Goal: Transaction & Acquisition: Purchase product/service

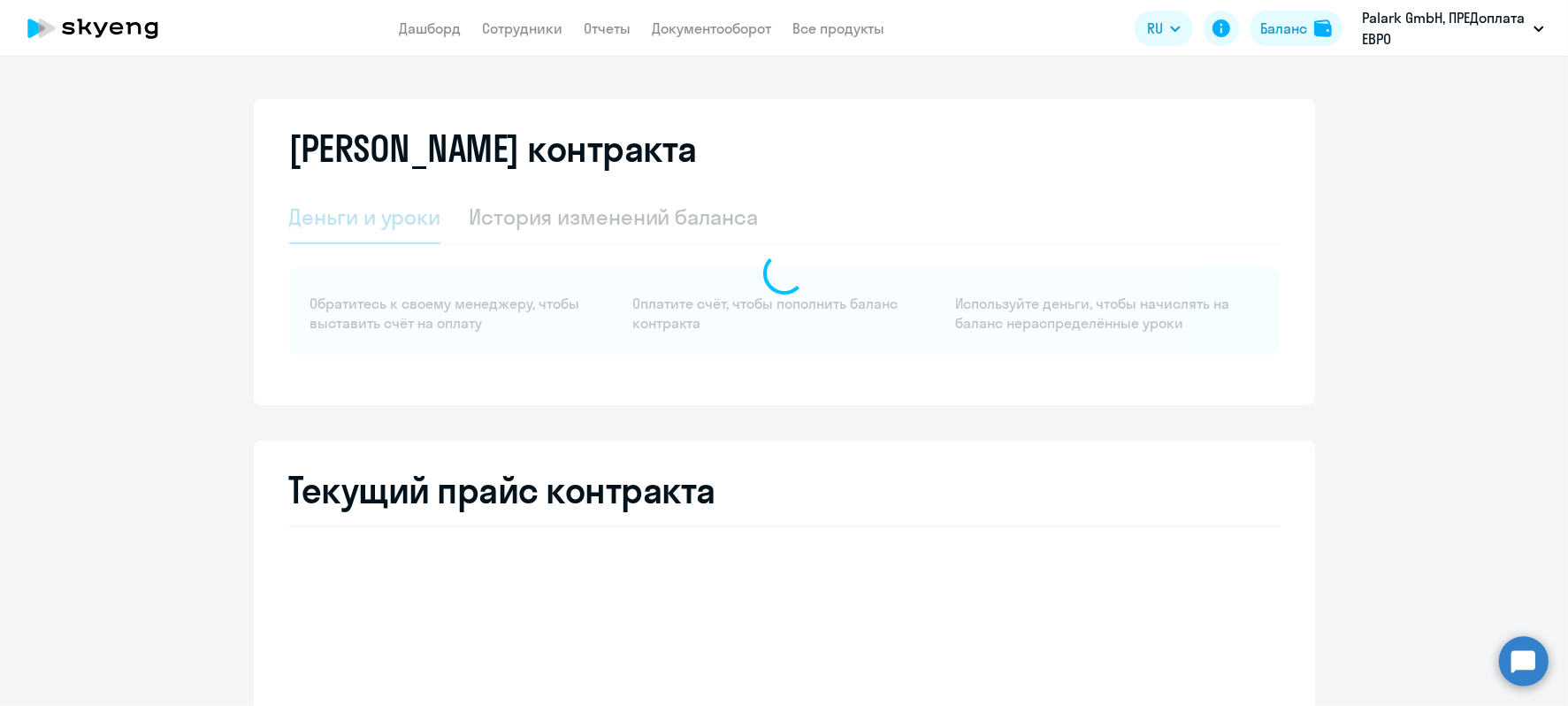
select select "english_adult_not_native_speaker"
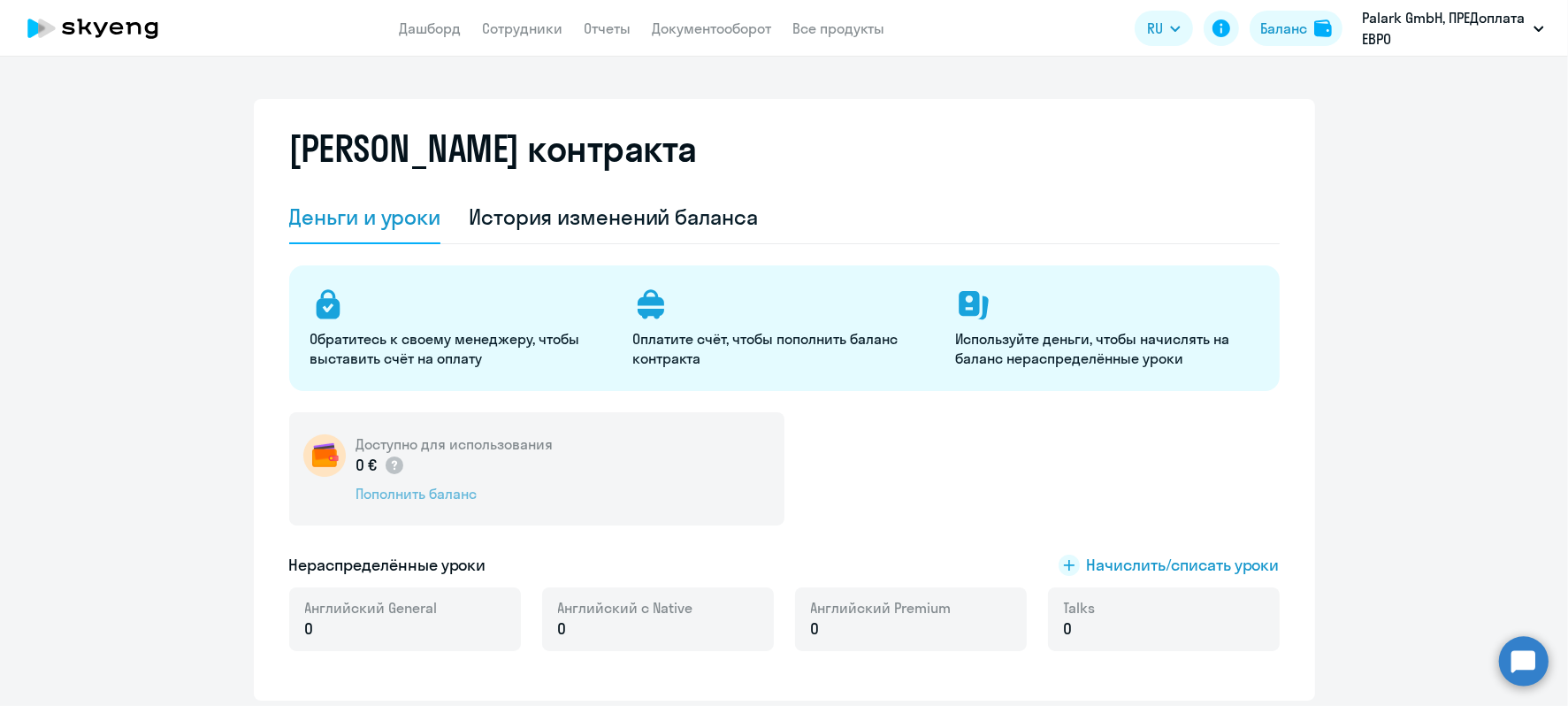
click at [430, 489] on div "Пополнить баланс" at bounding box center [455, 493] width 197 height 20
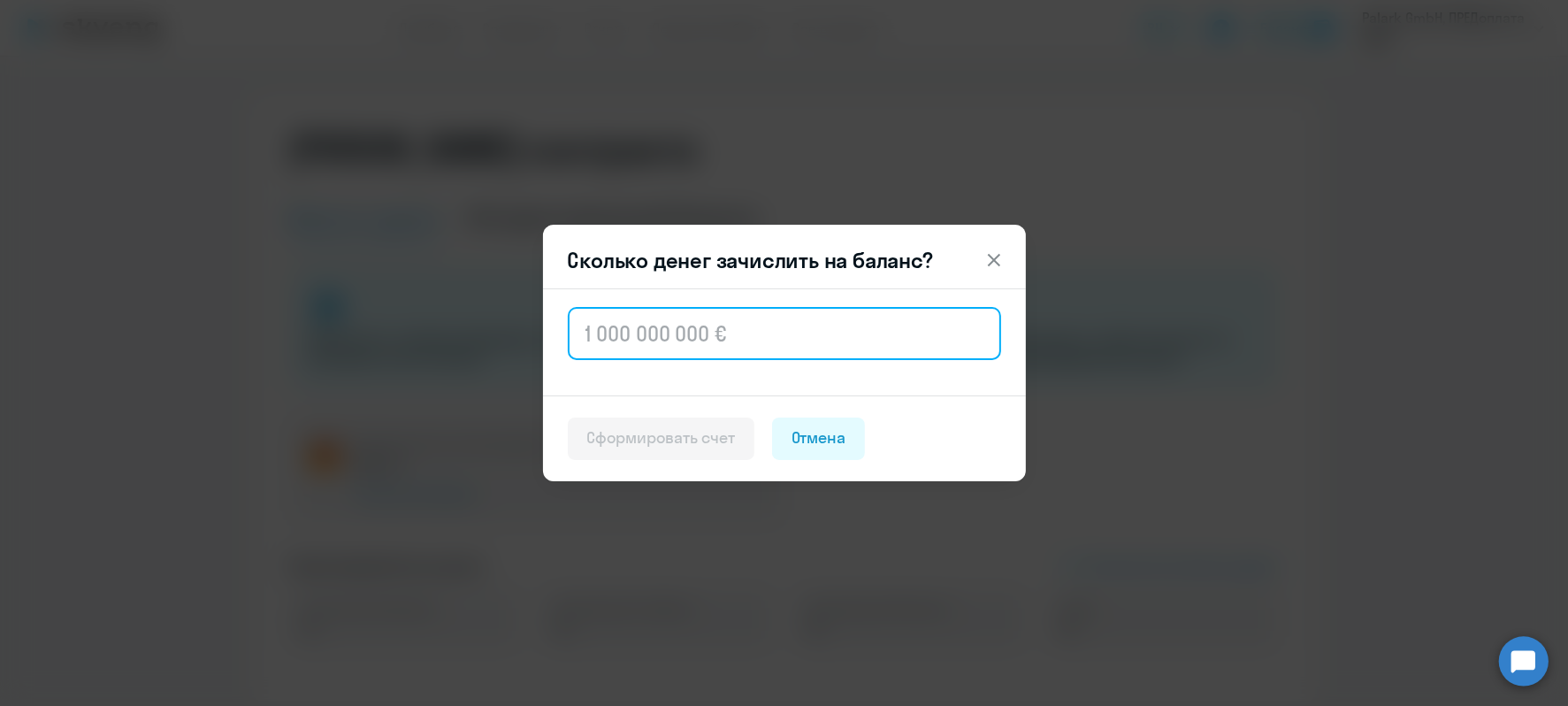
click at [679, 340] on input "text" at bounding box center [784, 333] width 433 height 53
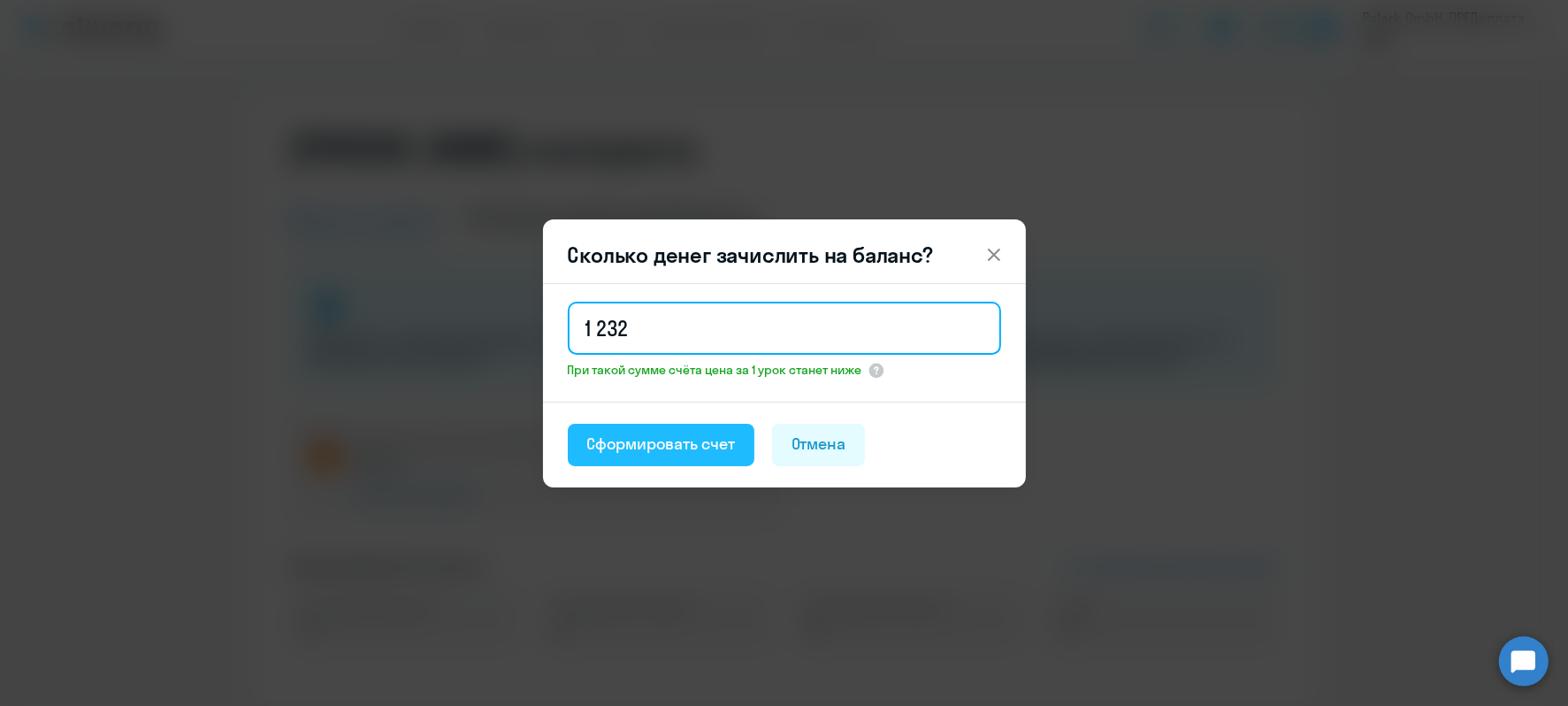
type input "1 232"
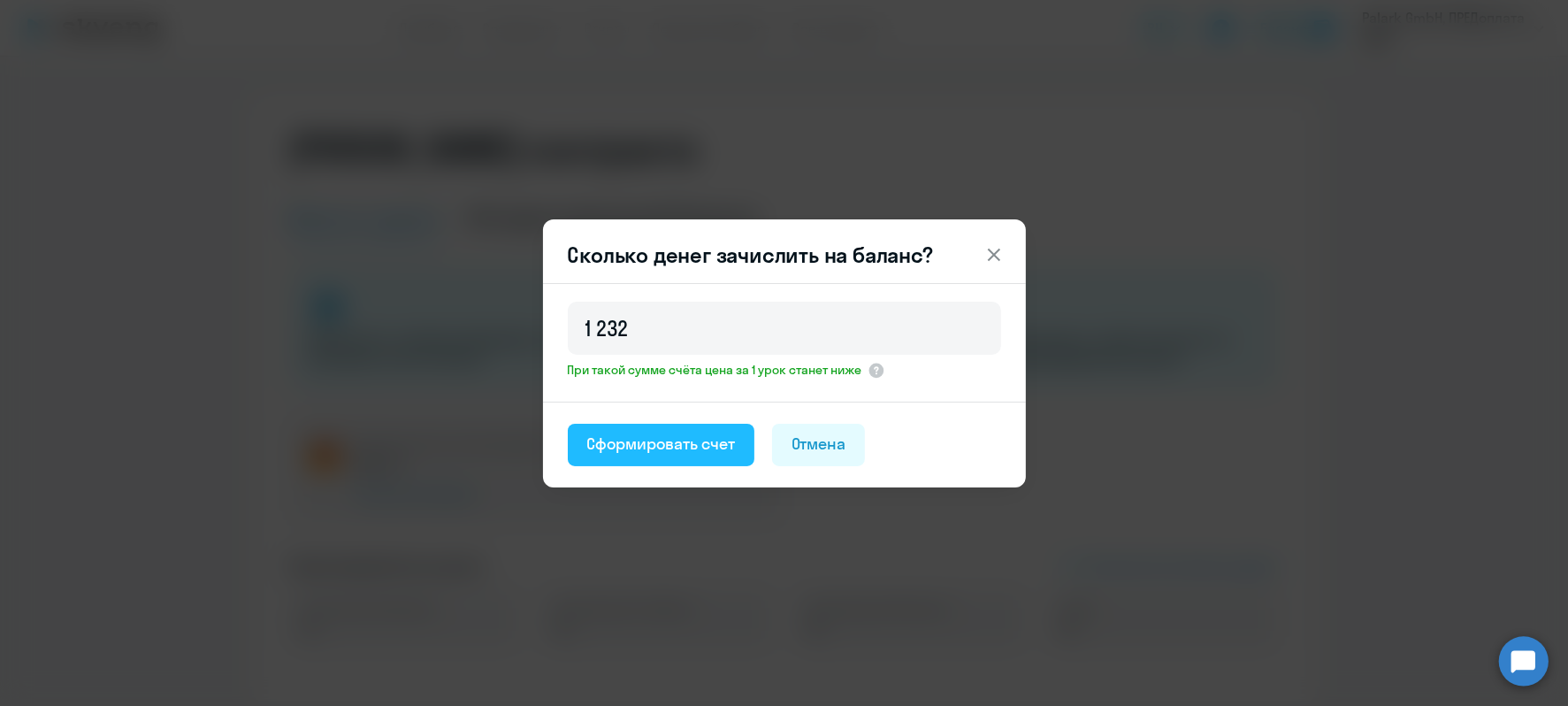
click at [680, 437] on div "Сформировать счет" at bounding box center [661, 443] width 148 height 23
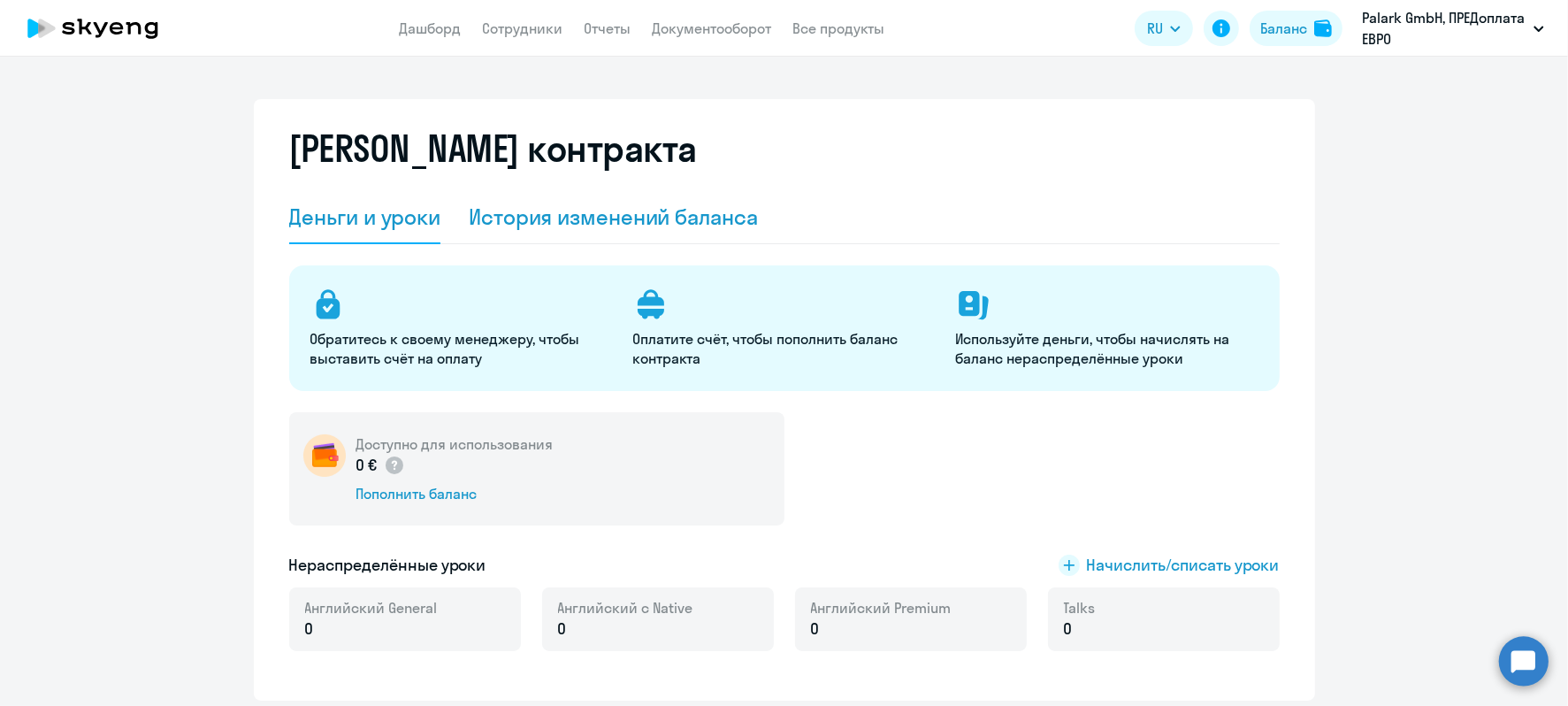
click at [635, 221] on div "История изменений баланса" at bounding box center [613, 217] width 289 height 28
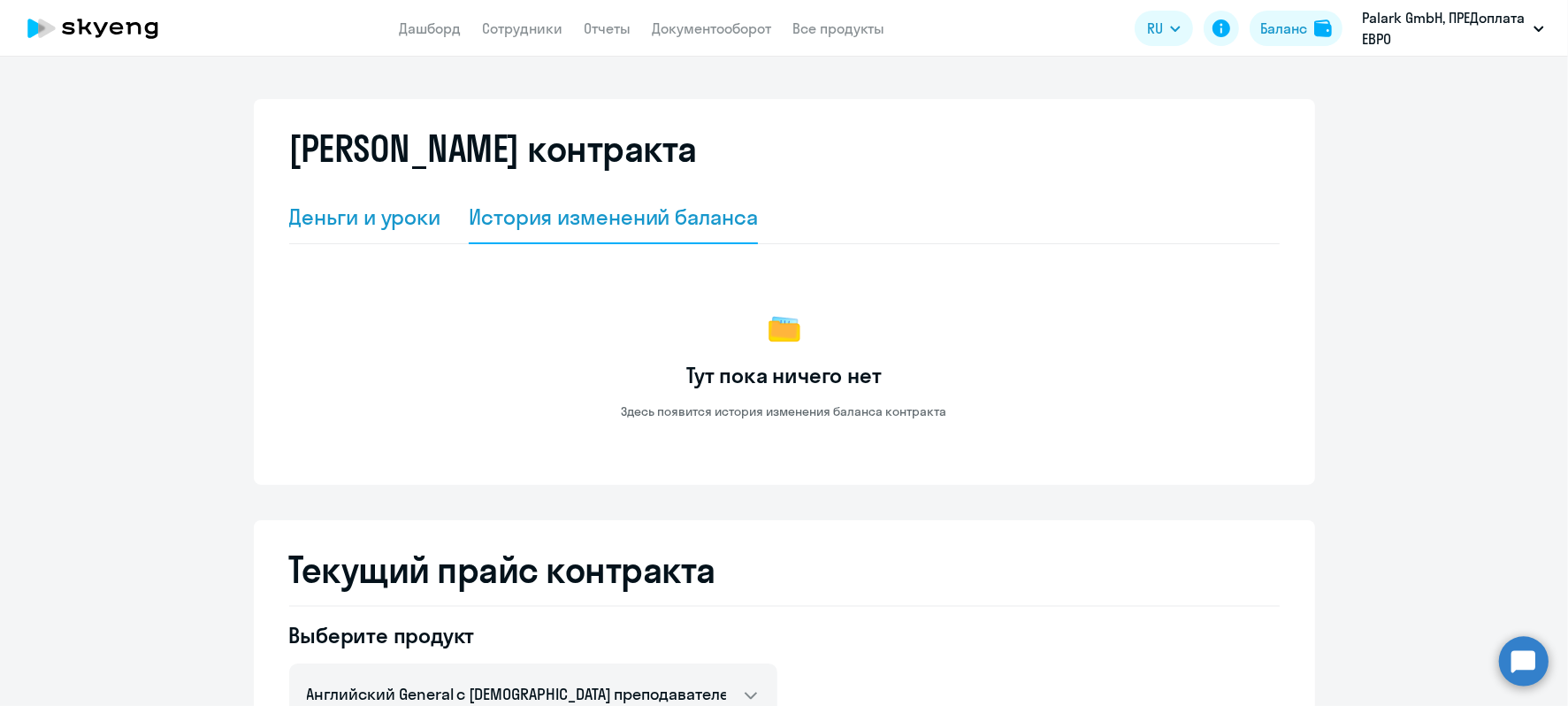
click at [413, 227] on div "Деньги и уроки" at bounding box center [365, 217] width 152 height 28
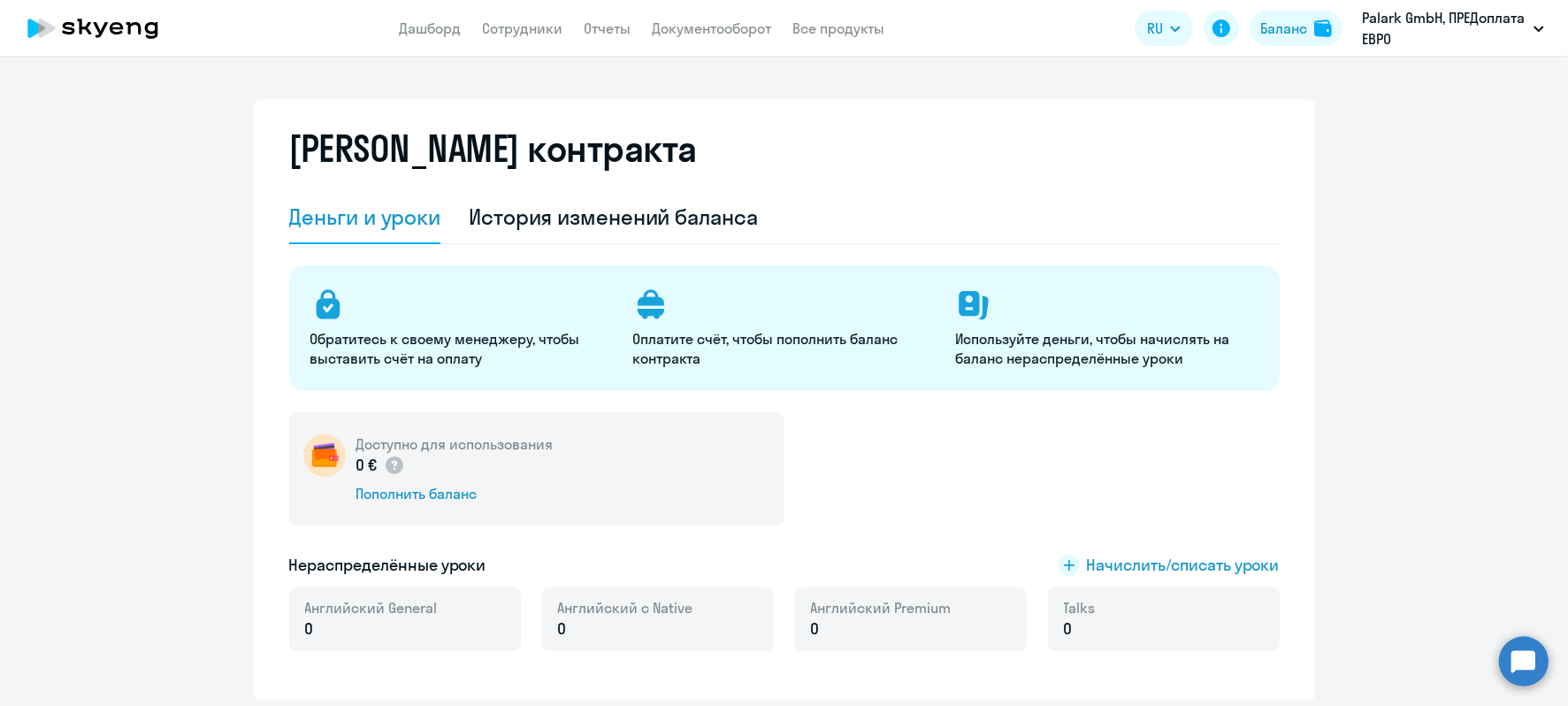
click at [562, 8] on app-header "Дашборд Сотрудники Отчеты Документооборот Все продукты Дашборд Сотрудники Отчет…" at bounding box center [784, 28] width 1568 height 56
click at [513, 26] on link "Сотрудники" at bounding box center [523, 28] width 81 height 18
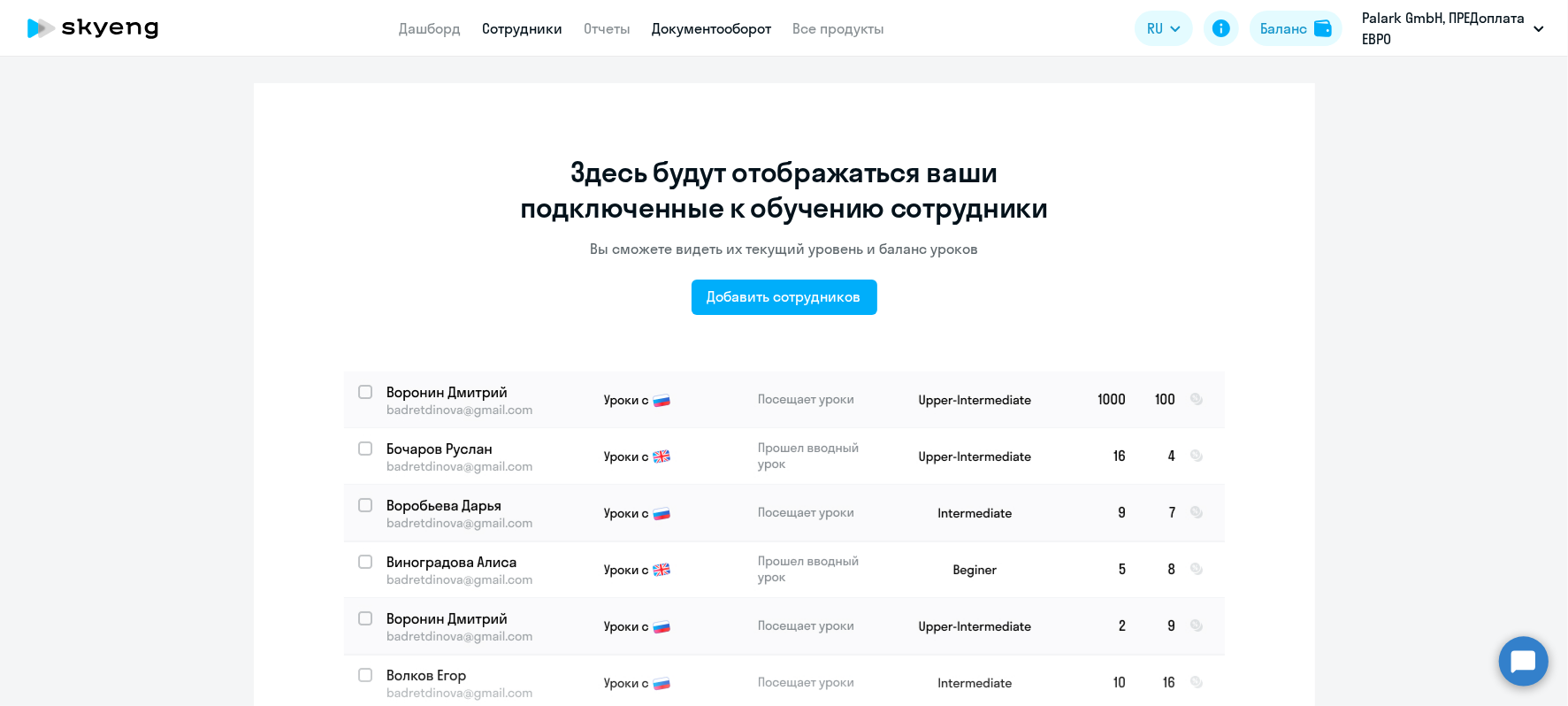
click at [743, 34] on link "Документооборот" at bounding box center [711, 28] width 119 height 18
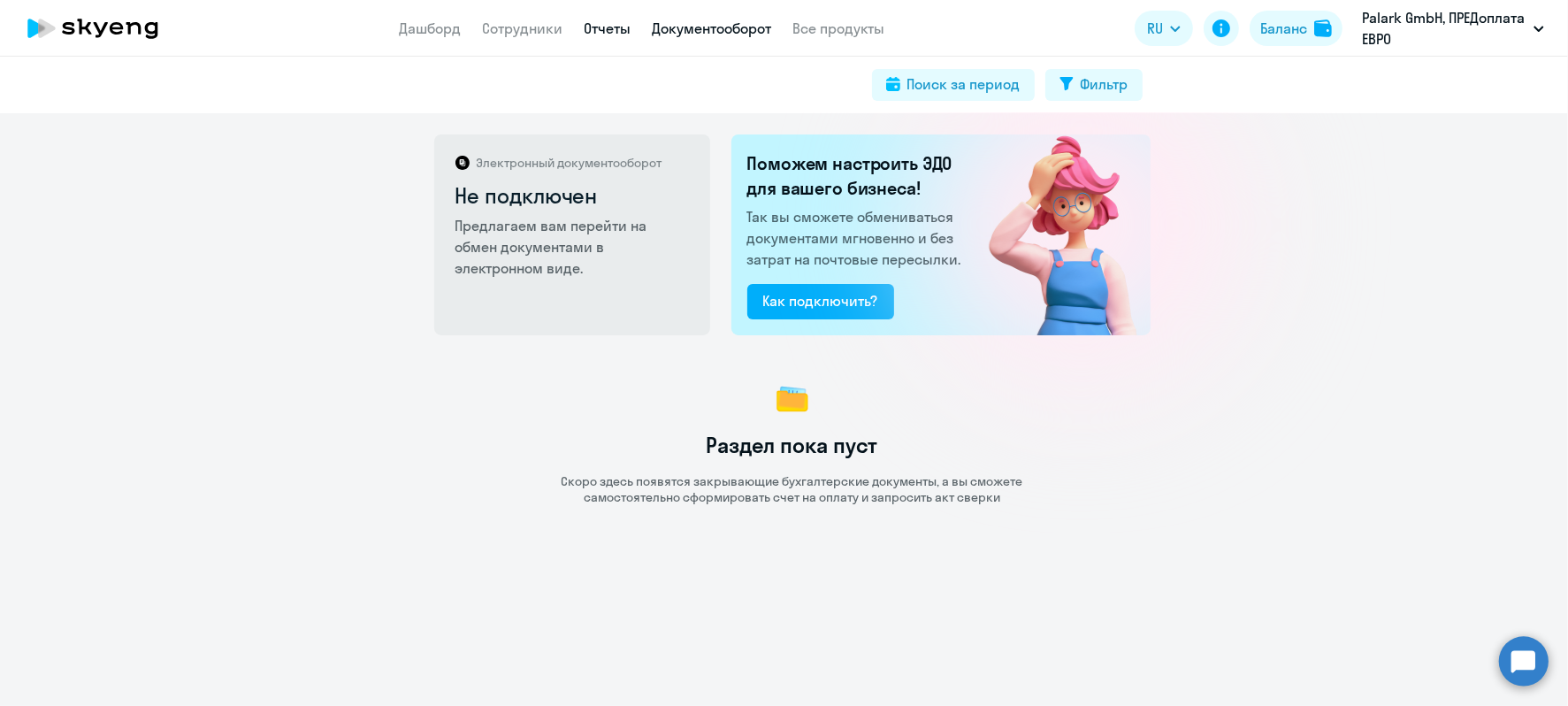
click at [606, 36] on link "Отчеты" at bounding box center [608, 28] width 47 height 18
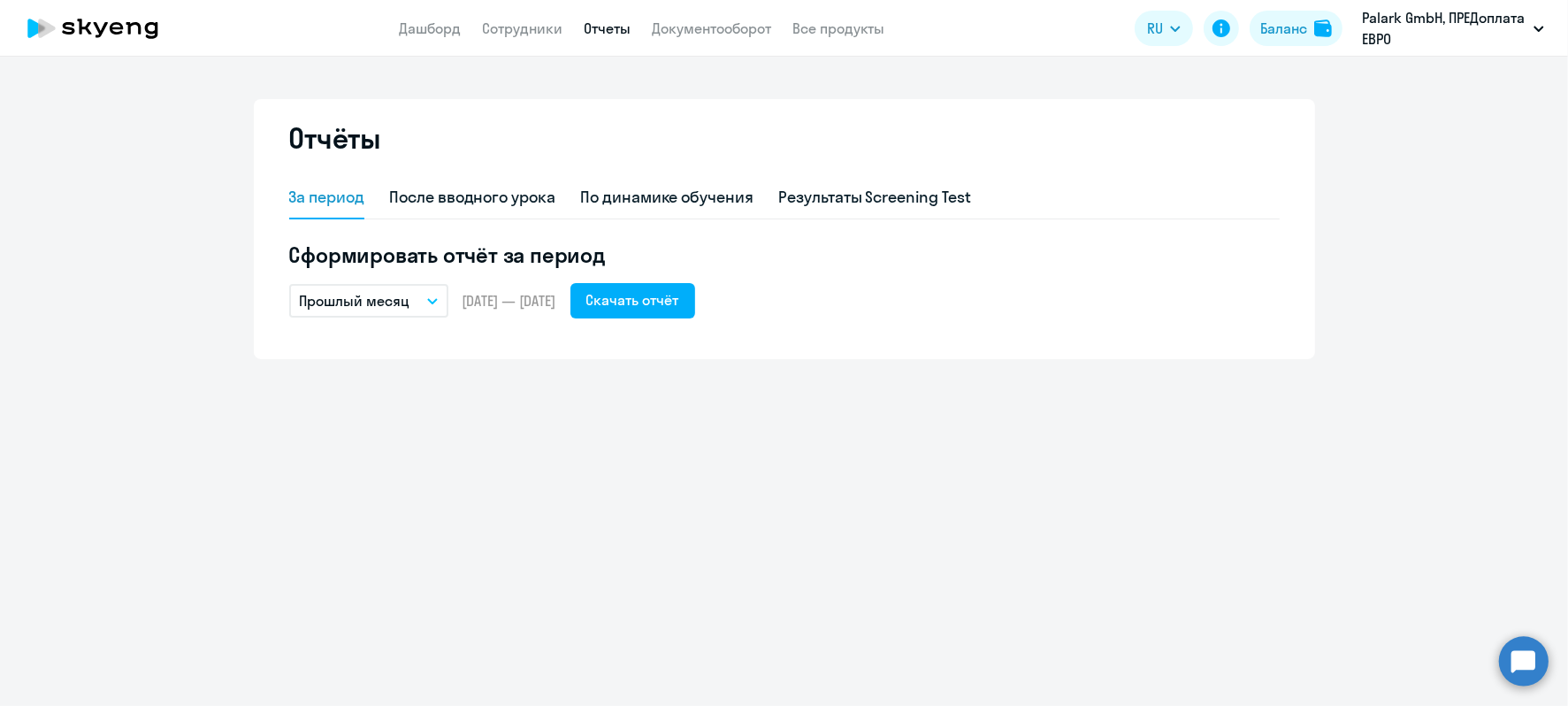
drag, startPoint x: 491, startPoint y: 27, endPoint x: 471, endPoint y: 25, distance: 20.1
click at [492, 27] on link "Сотрудники" at bounding box center [523, 28] width 81 height 18
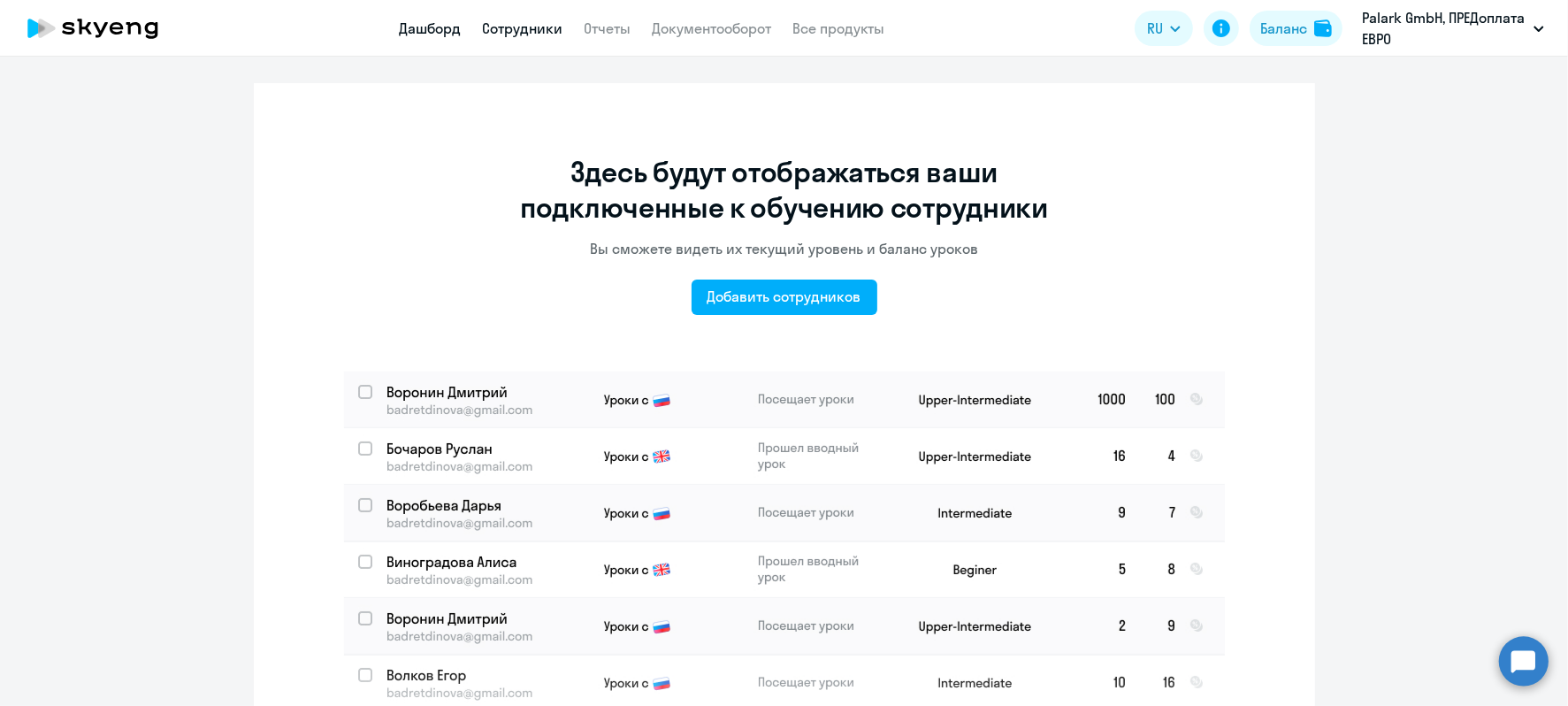
click at [440, 25] on link "Дашборд" at bounding box center [430, 28] width 62 height 18
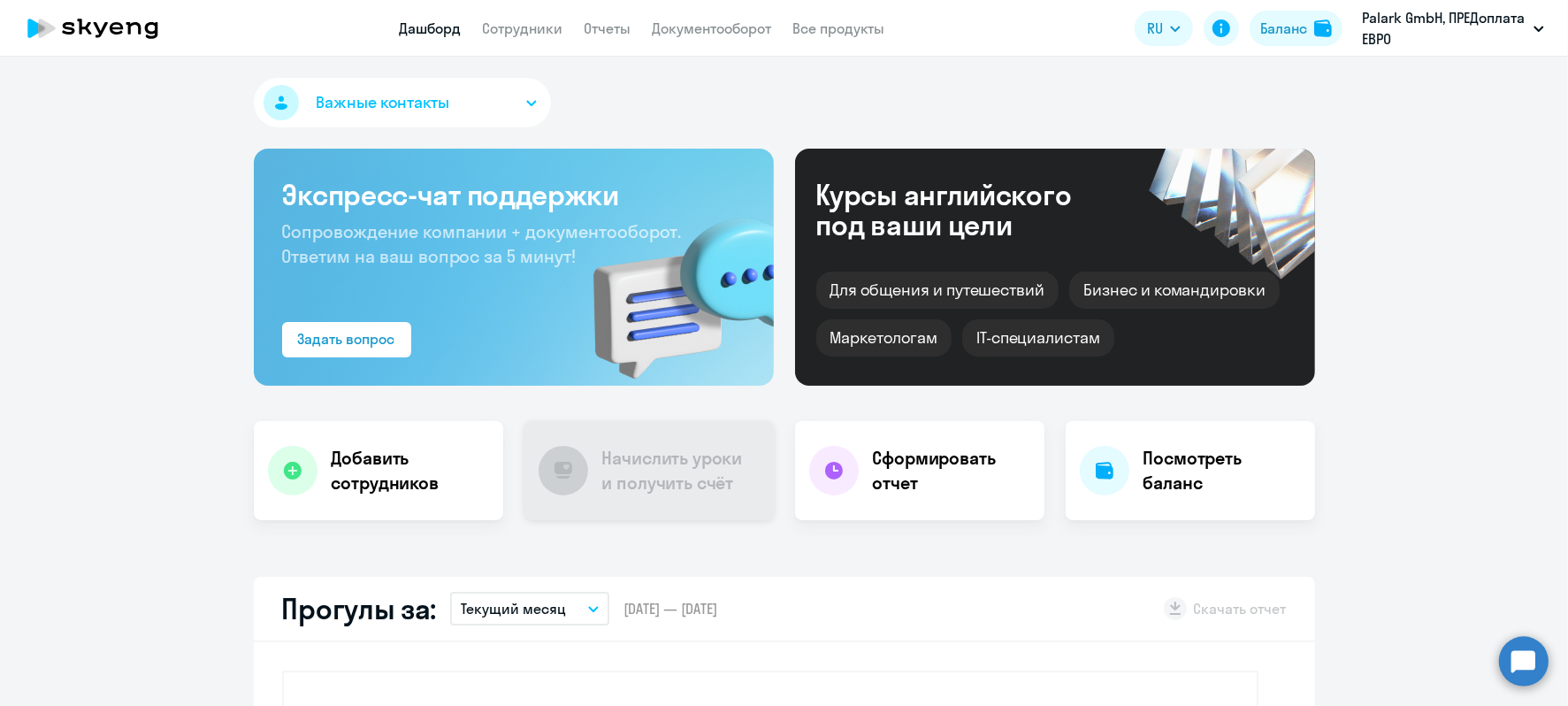
click at [670, 472] on h4 "Начислить уроки и получить счёт" at bounding box center [679, 470] width 154 height 50
